Goal: Task Accomplishment & Management: Manage account settings

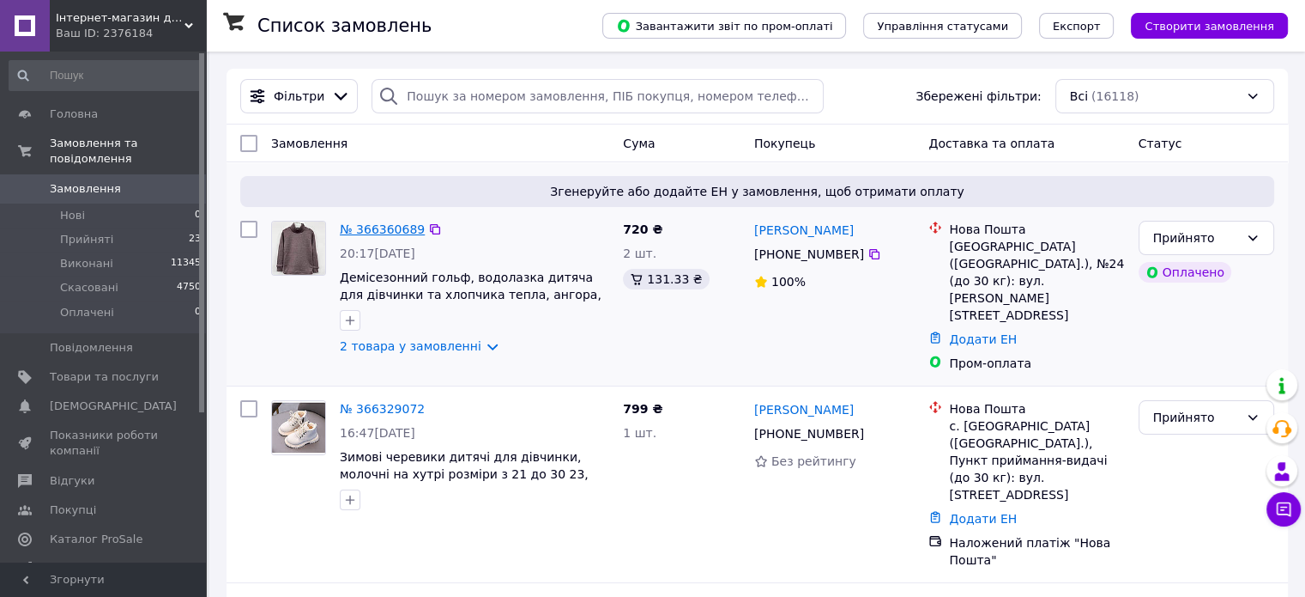
click at [361, 233] on link "№ 366360689" at bounding box center [382, 229] width 85 height 14
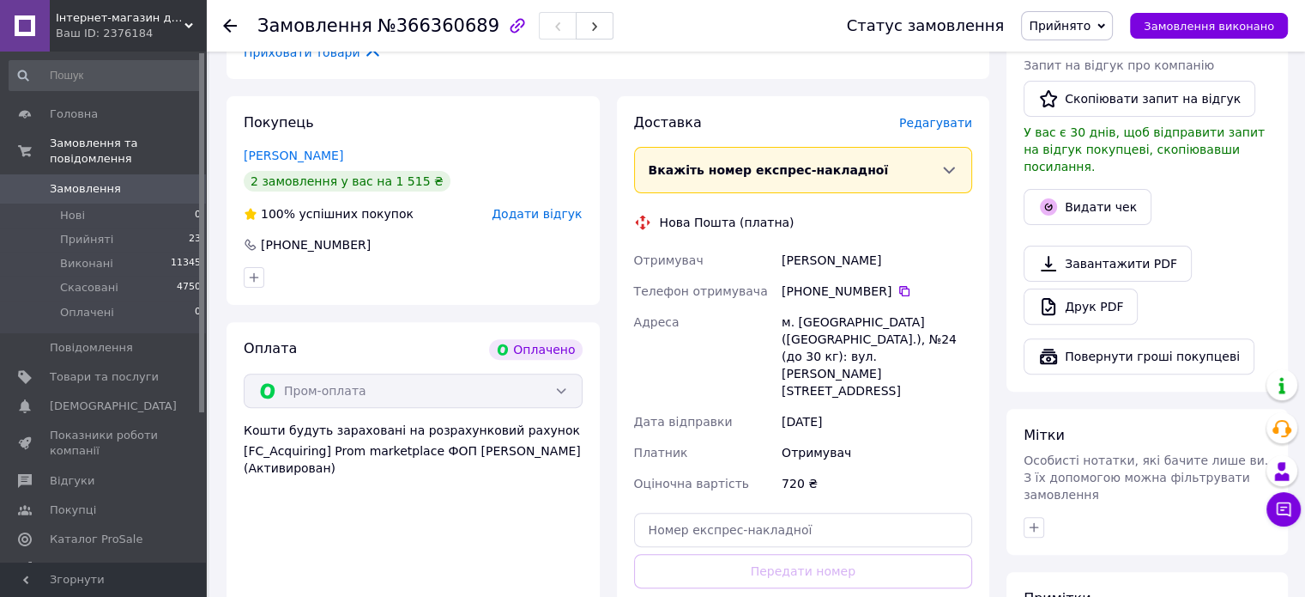
scroll to position [515, 0]
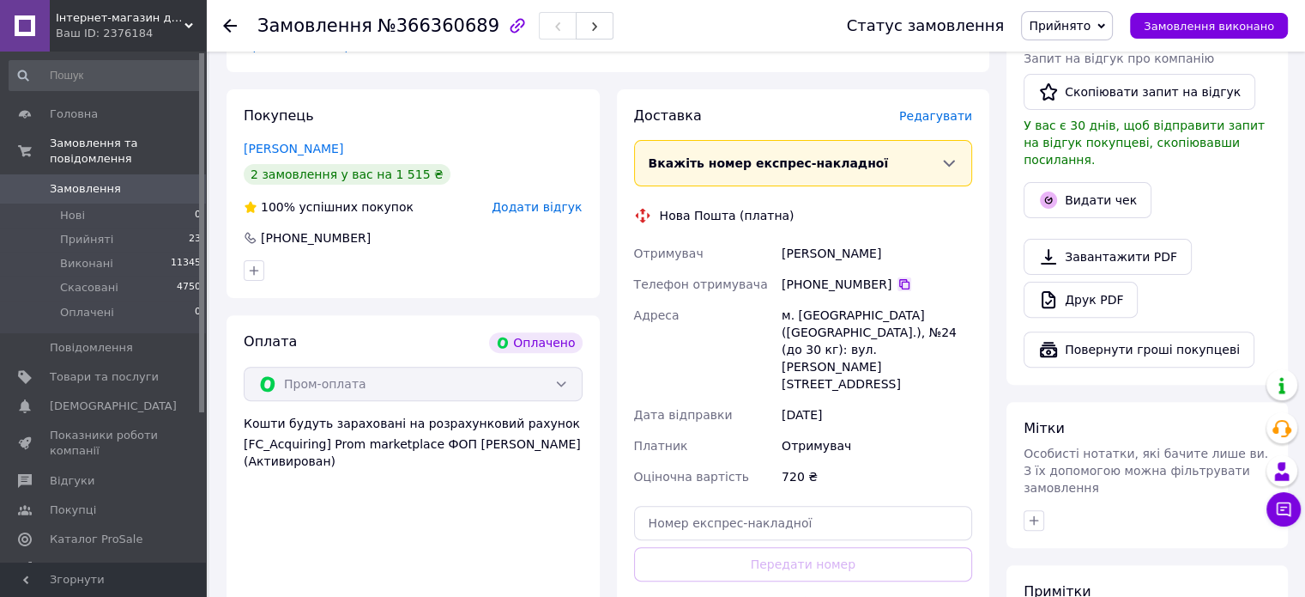
click at [898, 284] on icon at bounding box center [905, 284] width 14 height 14
click at [826, 506] on input "text" at bounding box center [803, 523] width 339 height 34
paste input "20451269301948"
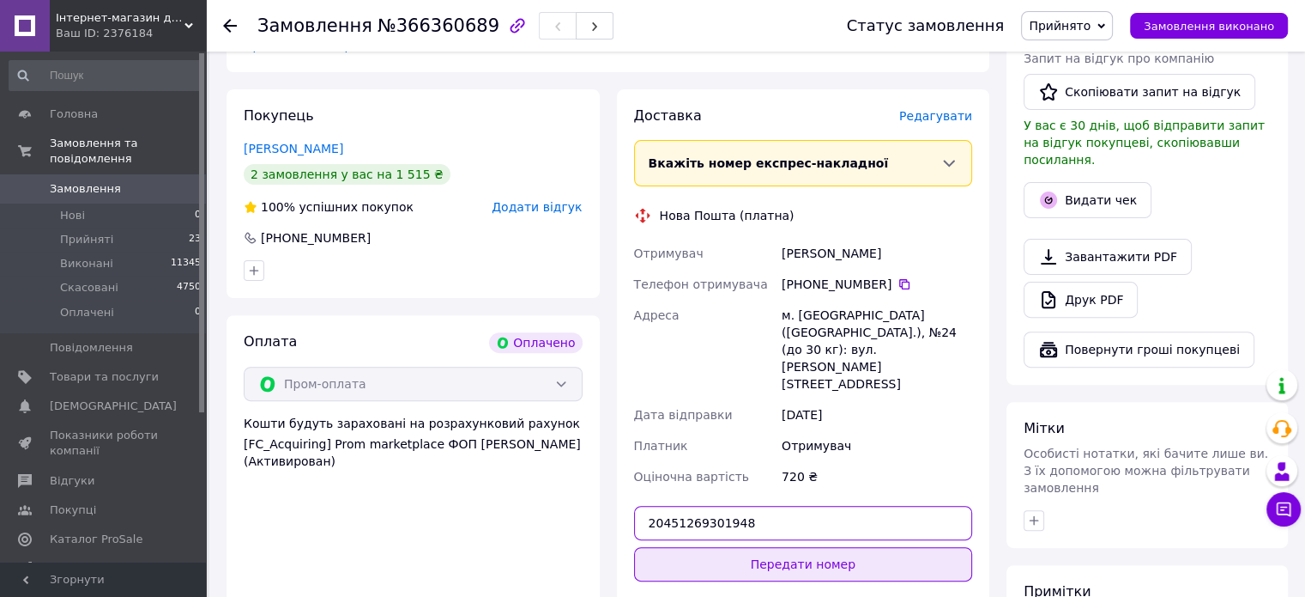
type input "20451269301948"
click at [803, 547] on button "Передати номер" at bounding box center [803, 564] width 339 height 34
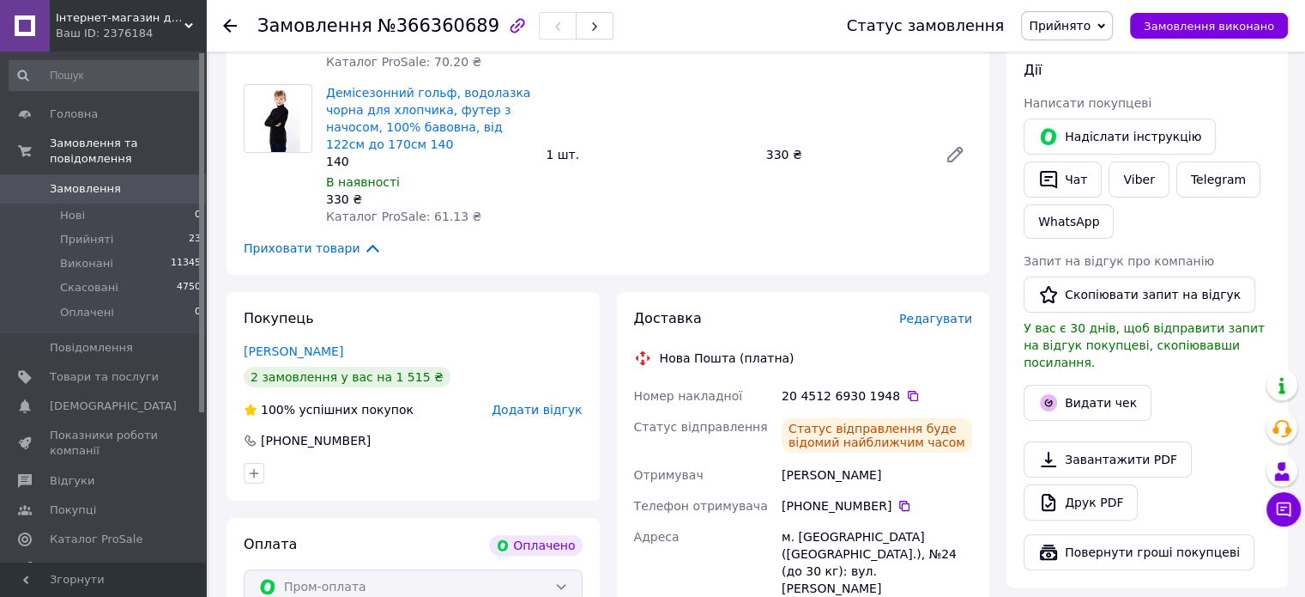
scroll to position [343, 0]
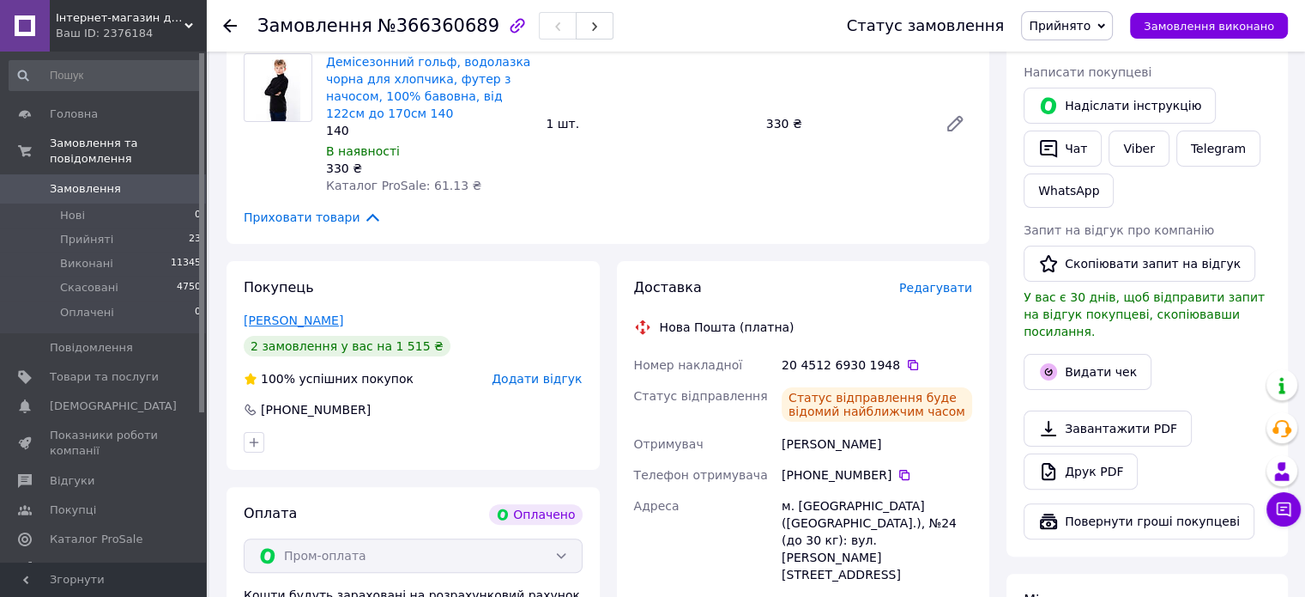
click at [288, 318] on link "[PERSON_NAME]" at bounding box center [294, 320] width 100 height 14
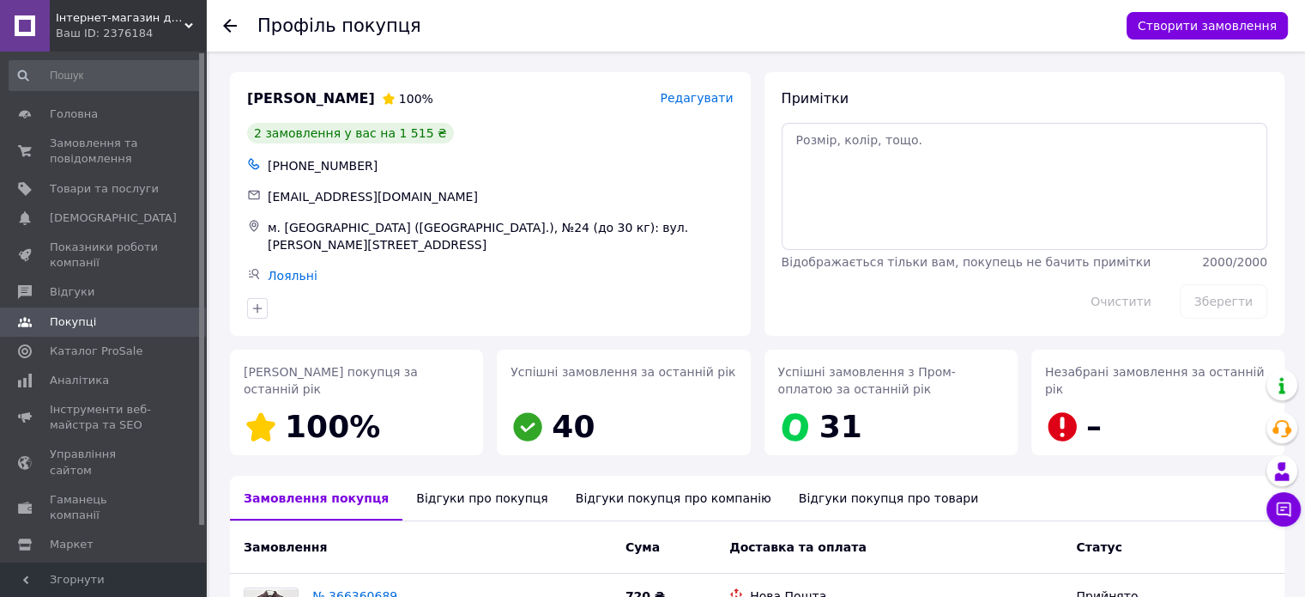
click at [224, 21] on icon at bounding box center [230, 26] width 14 height 14
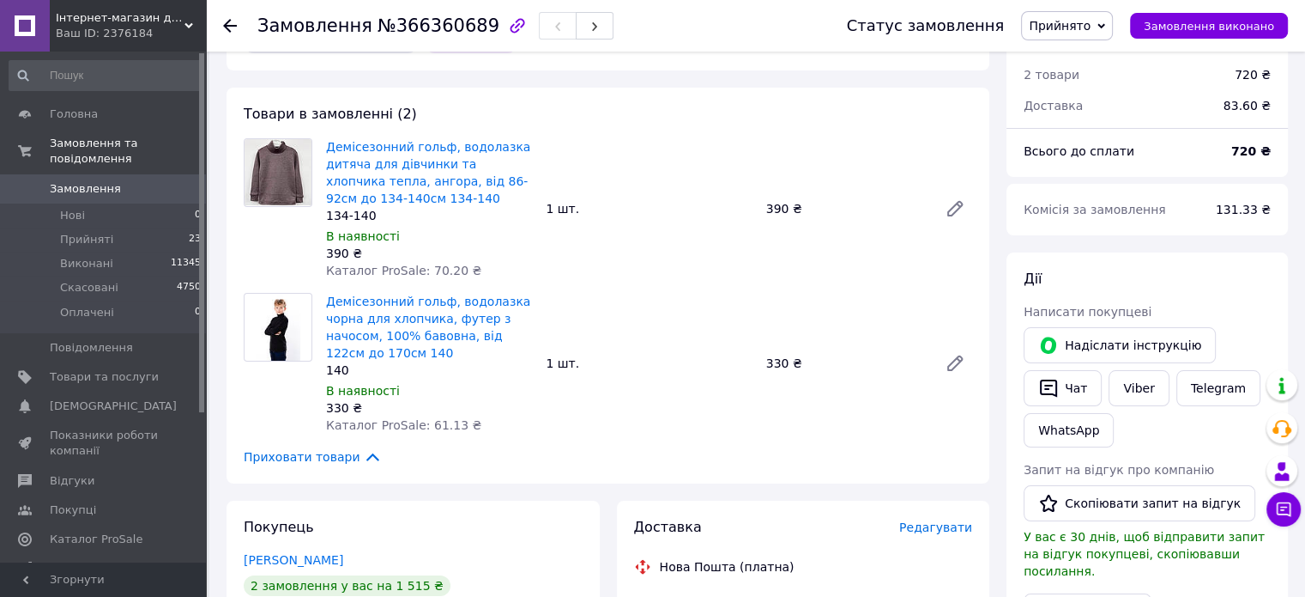
scroll to position [102, 0]
click at [230, 29] on icon at bounding box center [230, 26] width 14 height 14
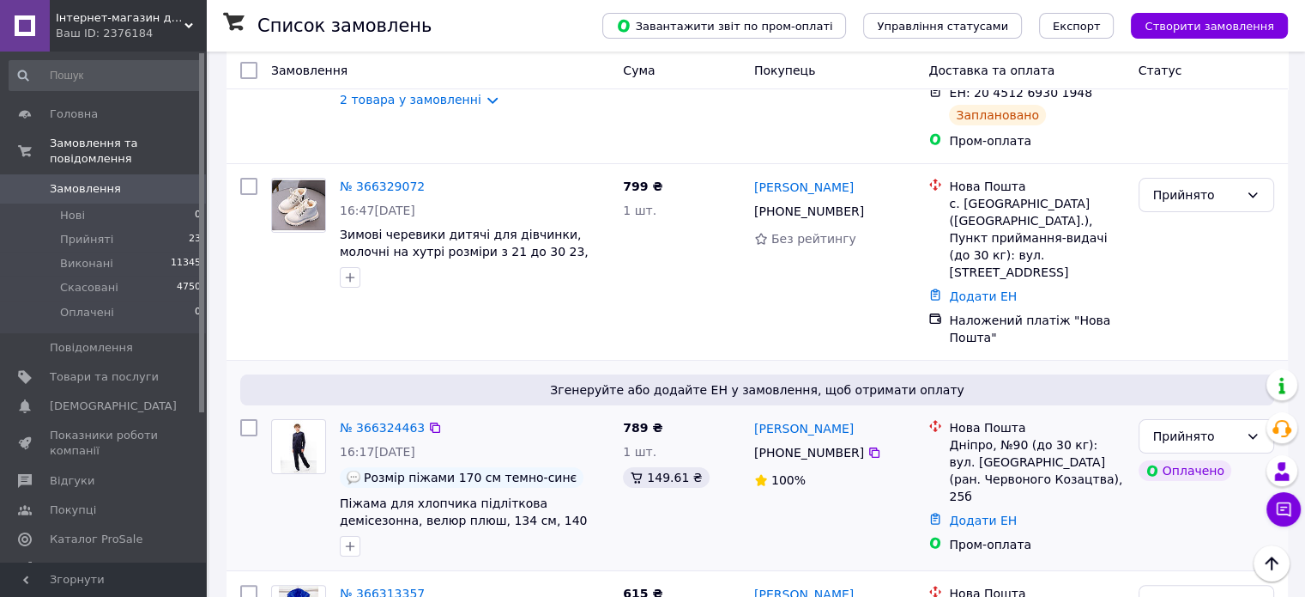
scroll to position [257, 0]
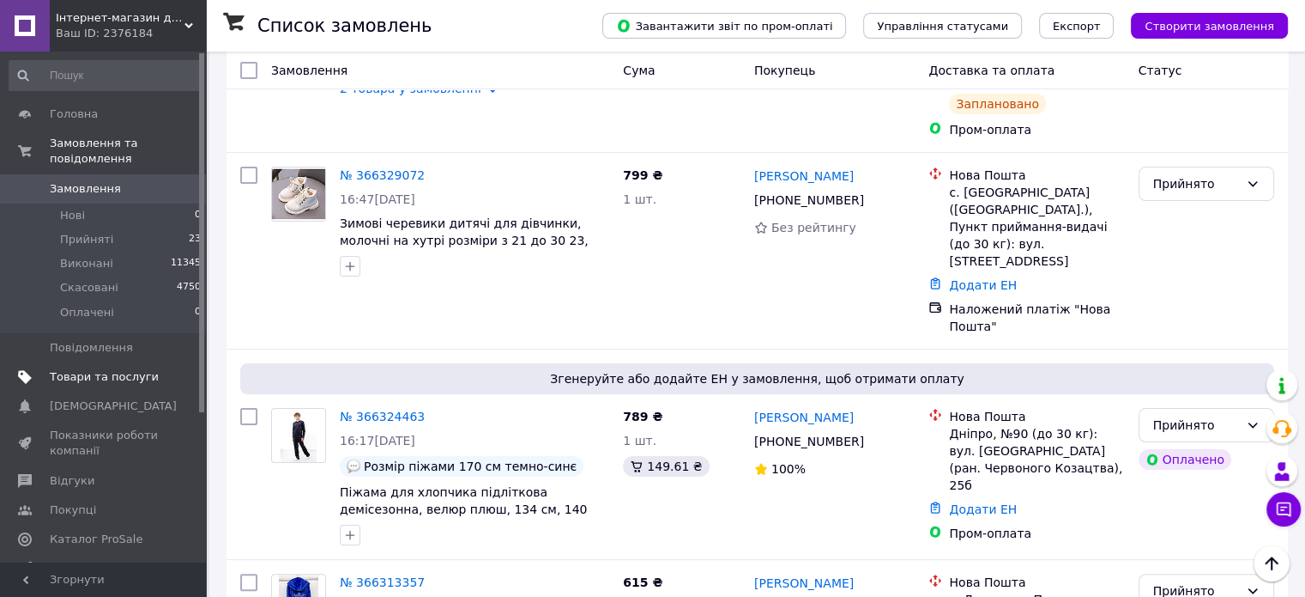
click at [106, 369] on span "Товари та послуги" at bounding box center [104, 376] width 109 height 15
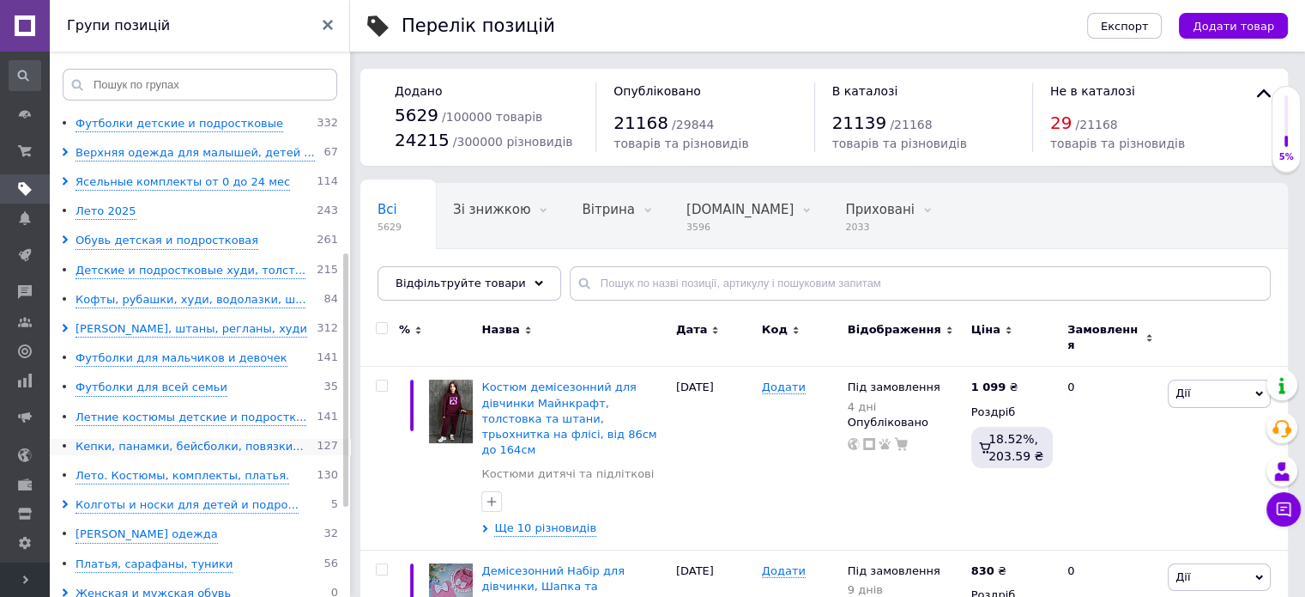
scroll to position [343, 0]
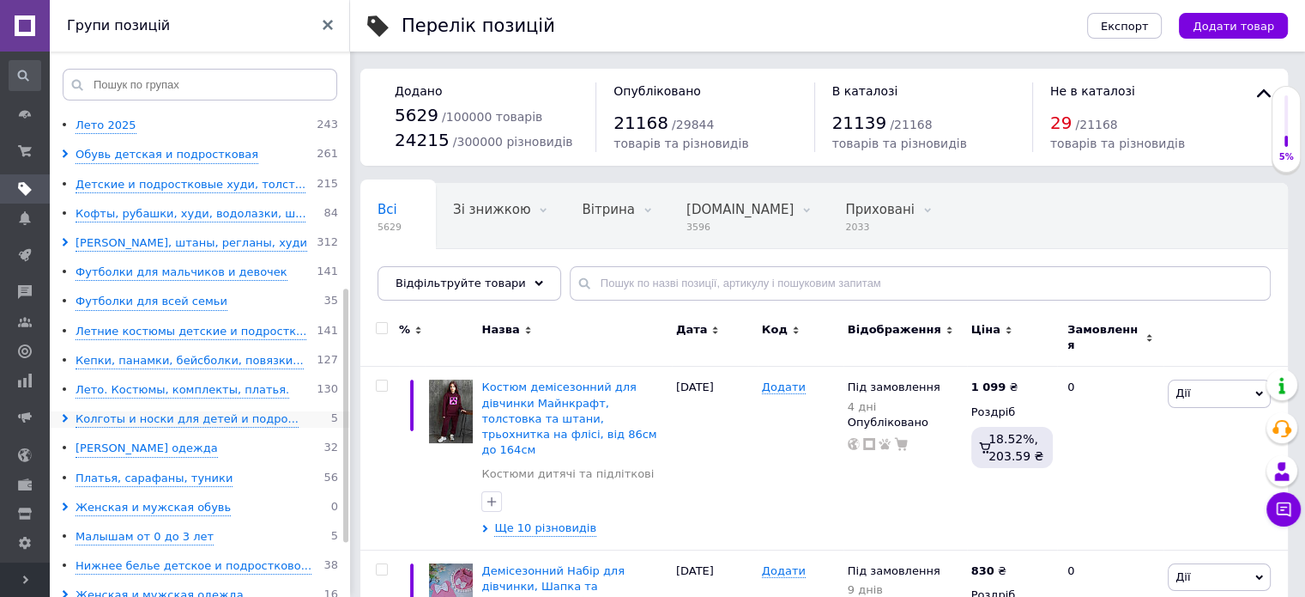
click at [63, 411] on span at bounding box center [68, 419] width 15 height 16
click at [114, 477] on div "Махровые колготки" at bounding box center [145, 478] width 117 height 16
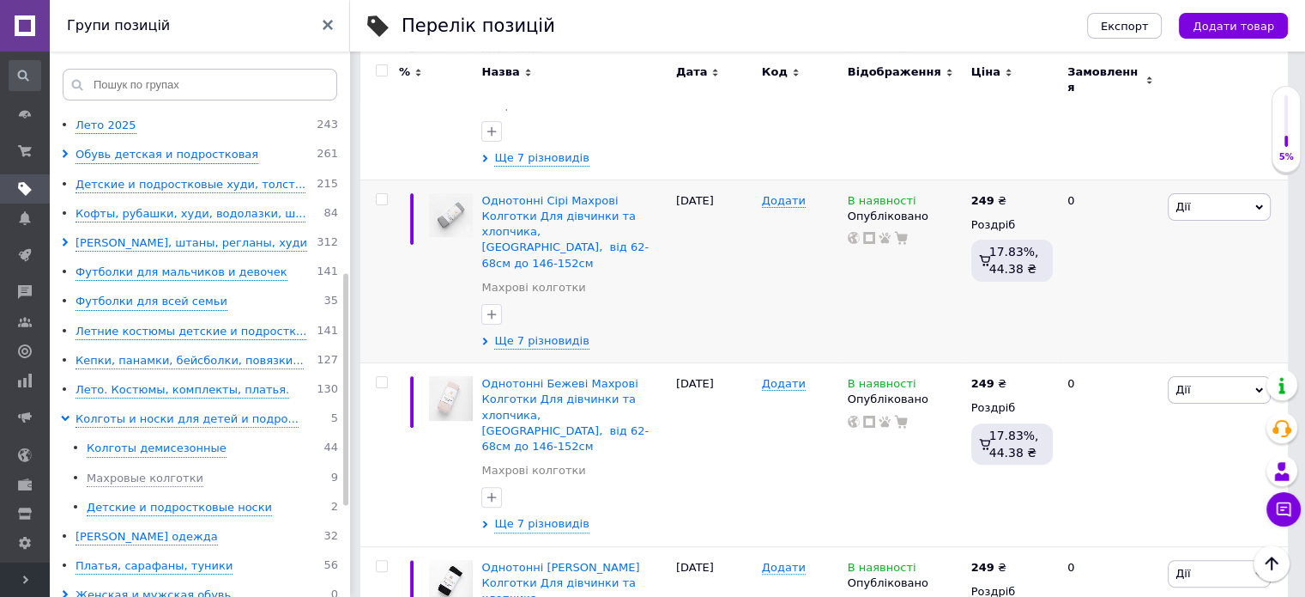
scroll to position [429, 0]
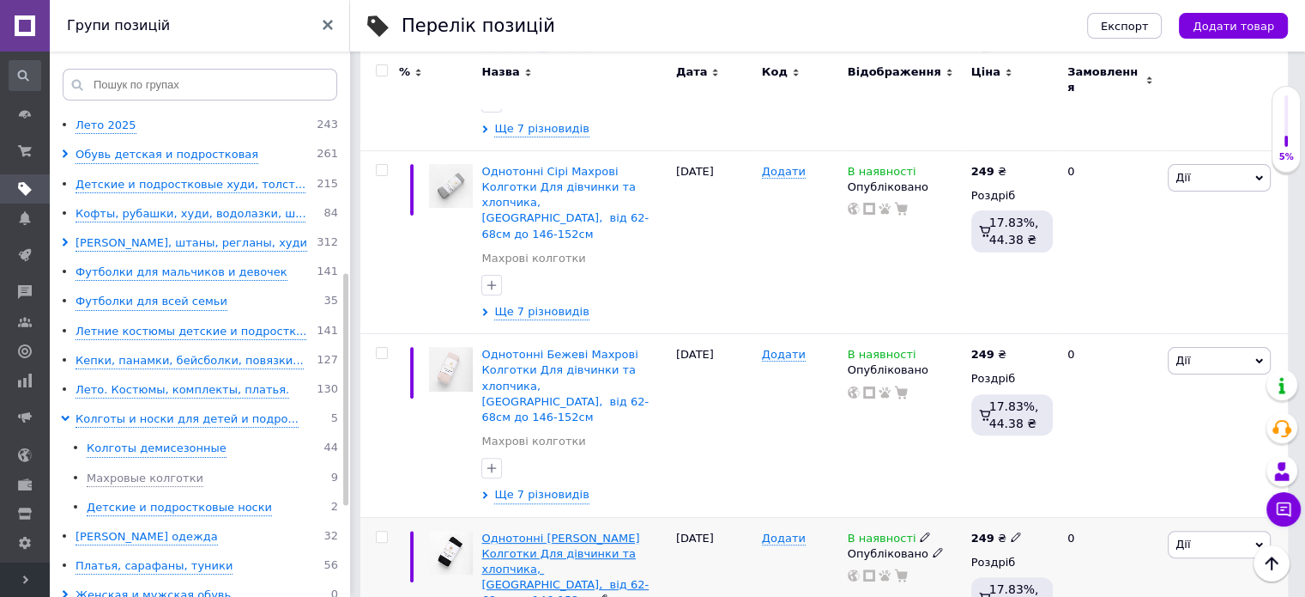
click at [676, 517] on div "[DATE]" at bounding box center [715, 608] width 86 height 183
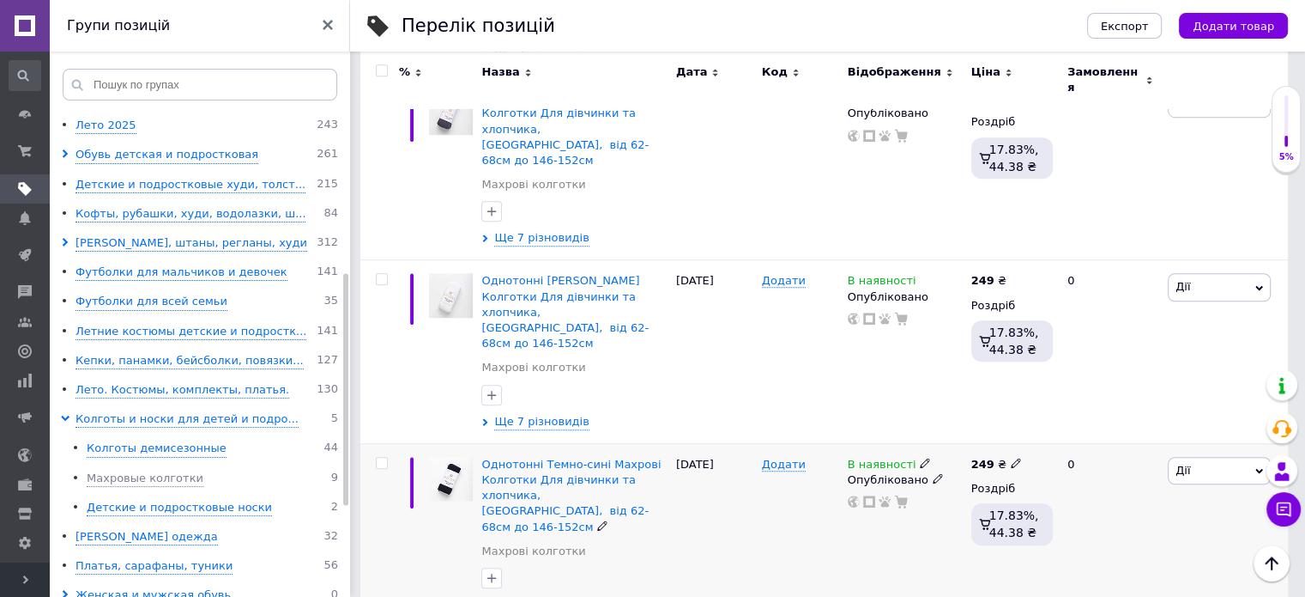
scroll to position [1263, 0]
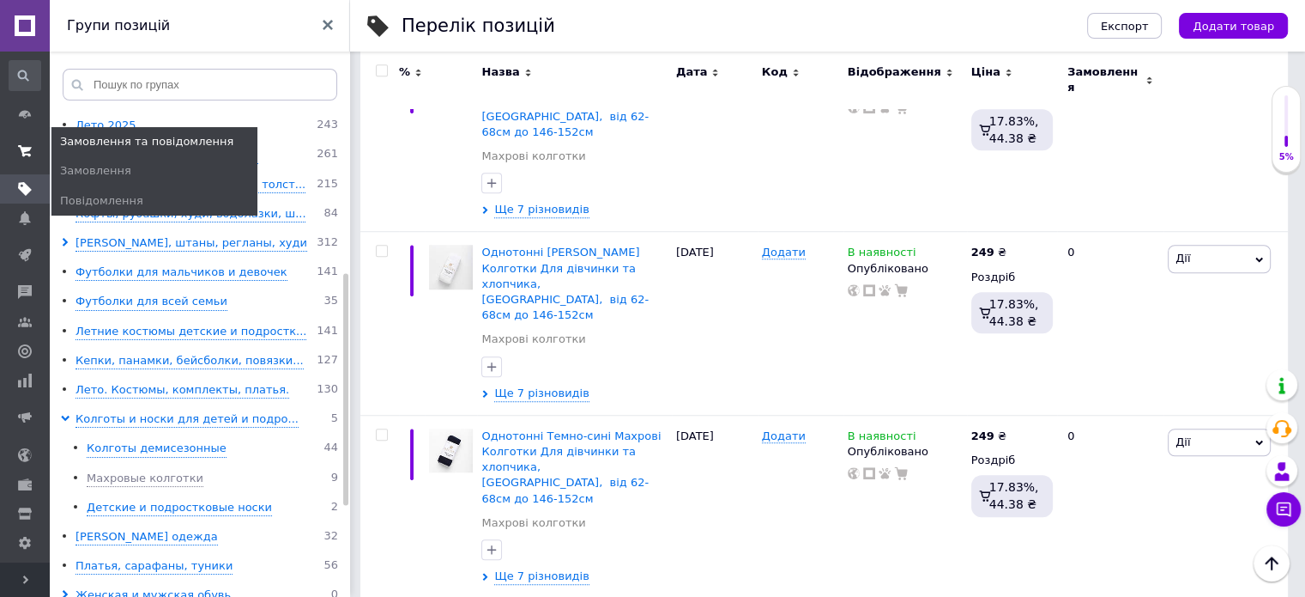
click at [27, 149] on use at bounding box center [25, 150] width 14 height 11
